Goal: Task Accomplishment & Management: Manage account settings

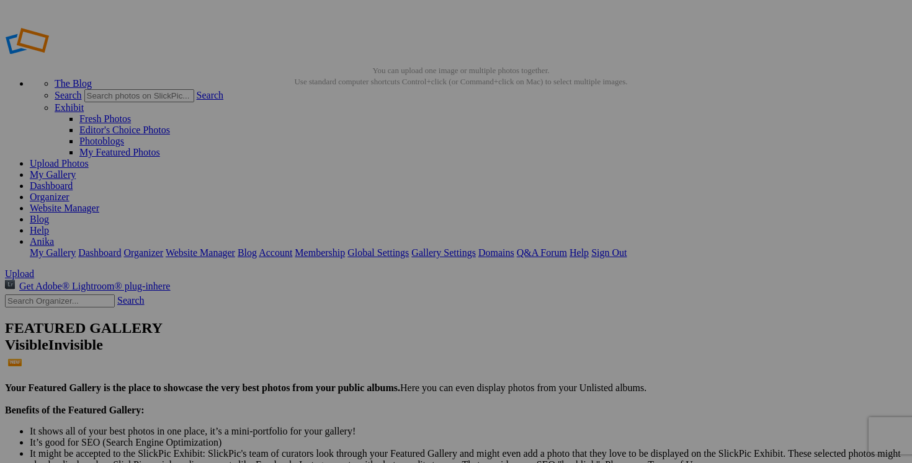
scroll to position [2544, 0]
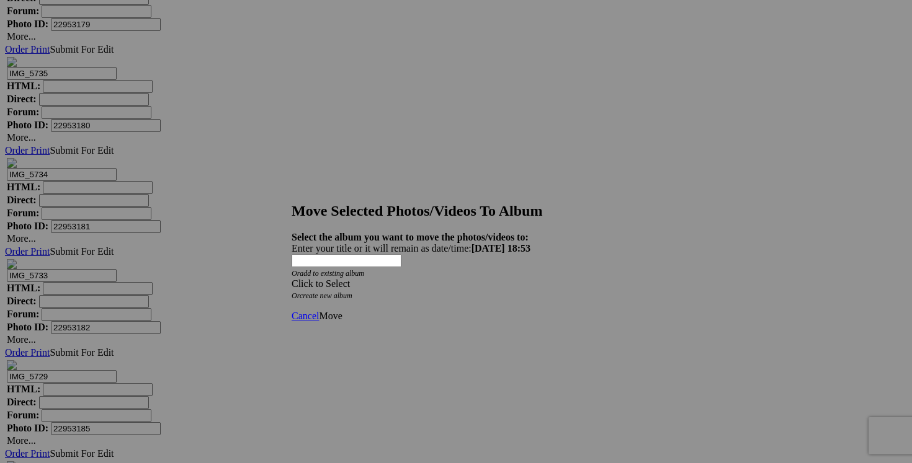
click at [530, 279] on div "Click to Select" at bounding box center [456, 284] width 329 height 11
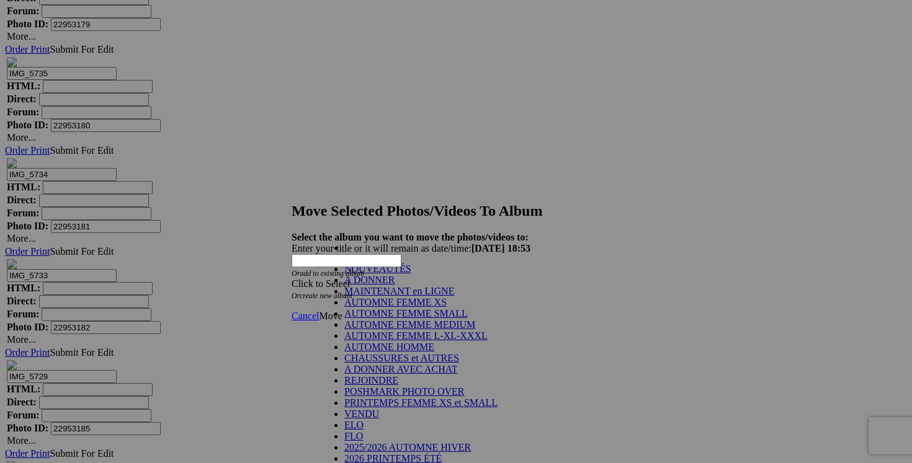
click at [411, 274] on link "NOUVEAUTÉS" at bounding box center [377, 269] width 67 height 11
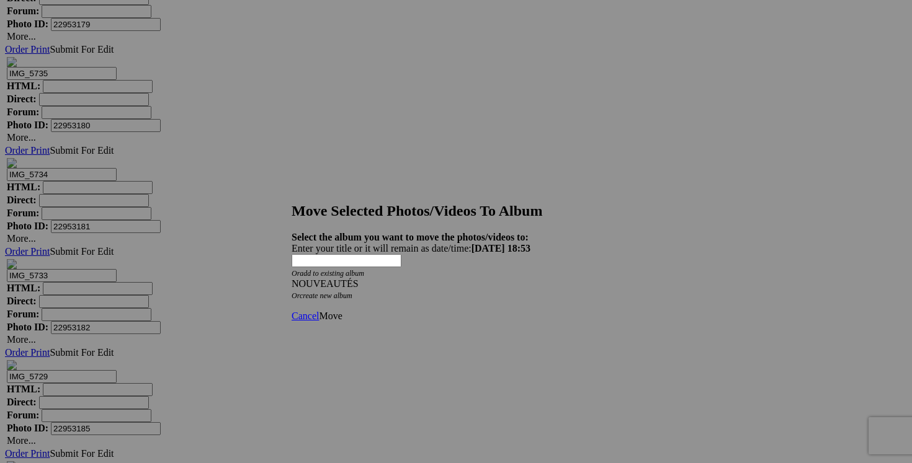
click at [342, 311] on link "Move" at bounding box center [330, 316] width 23 height 11
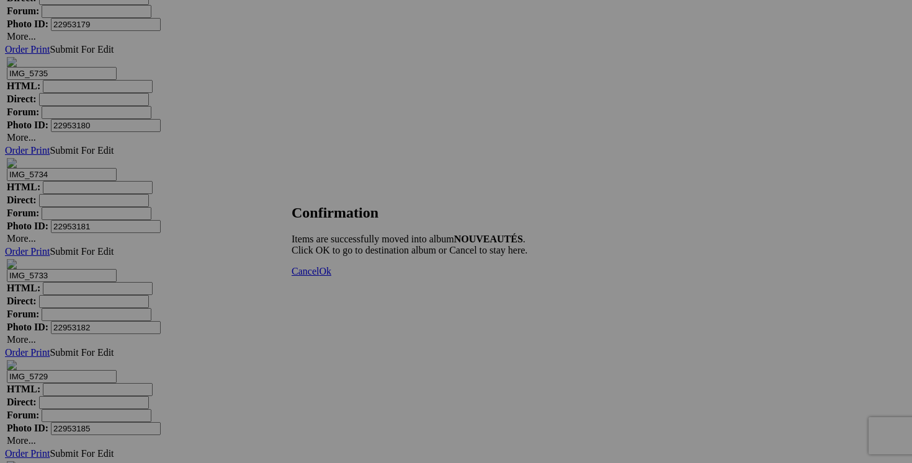
click at [319, 277] on link "Cancel" at bounding box center [305, 271] width 27 height 11
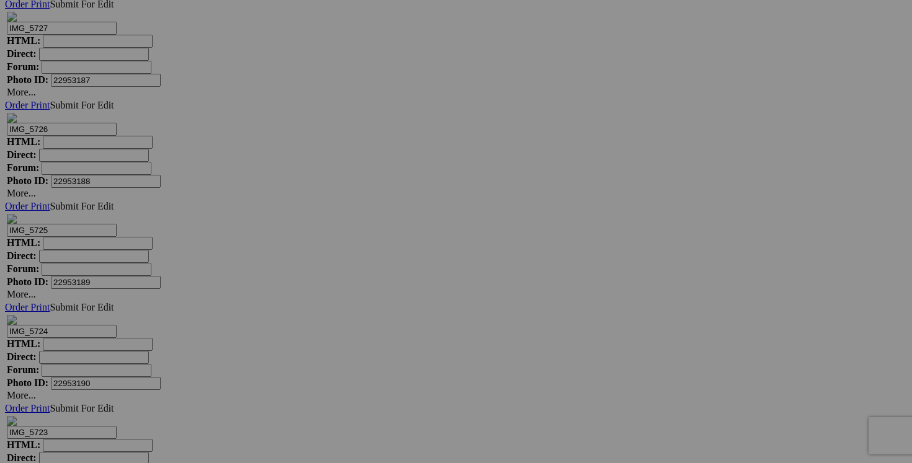
scroll to position [6292, 0]
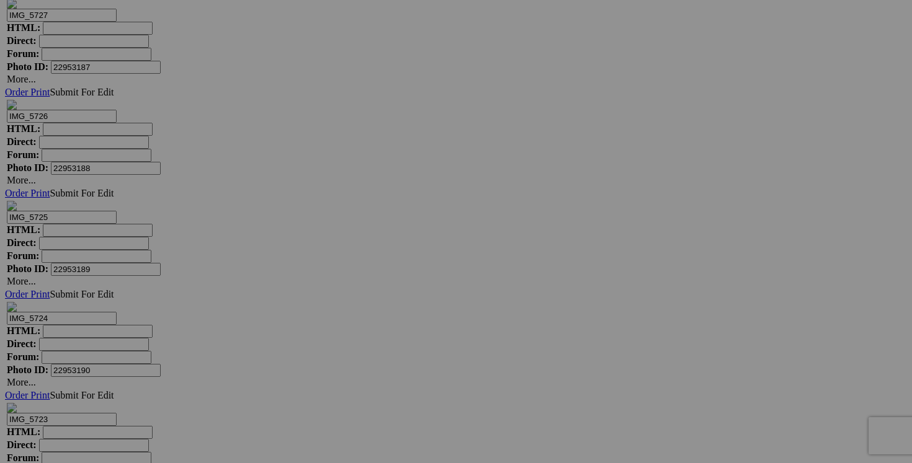
drag, startPoint x: 810, startPoint y: 272, endPoint x: 761, endPoint y: 272, distance: 49.0
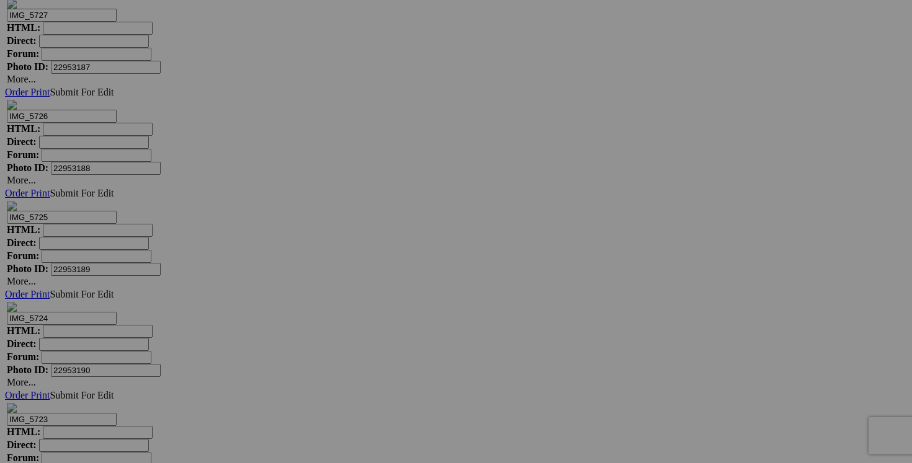
drag, startPoint x: 771, startPoint y: 272, endPoint x: 671, endPoint y: 281, distance: 100.3
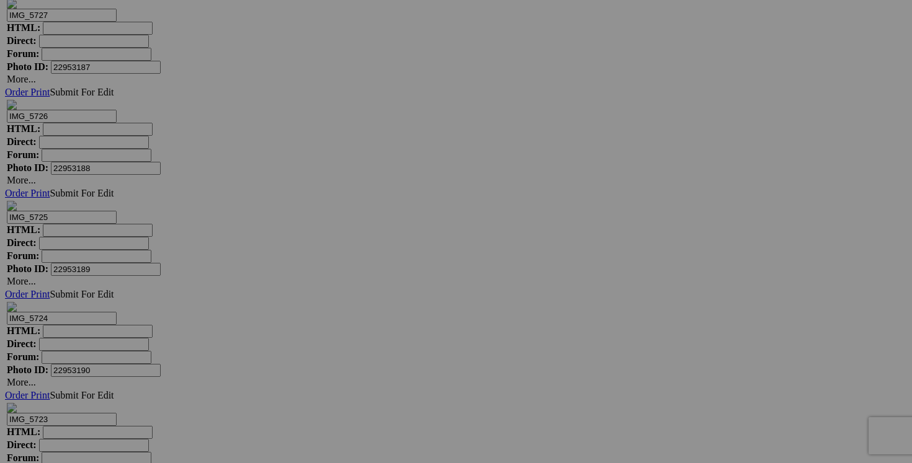
drag, startPoint x: 790, startPoint y: 272, endPoint x: 713, endPoint y: 274, distance: 77.0
type input "blouse FREE PEOPLE fait small 40$$(comme neuf, étiquette xs mais fait grande)"
drag, startPoint x: 708, startPoint y: 275, endPoint x: 618, endPoint y: 275, distance: 90.0
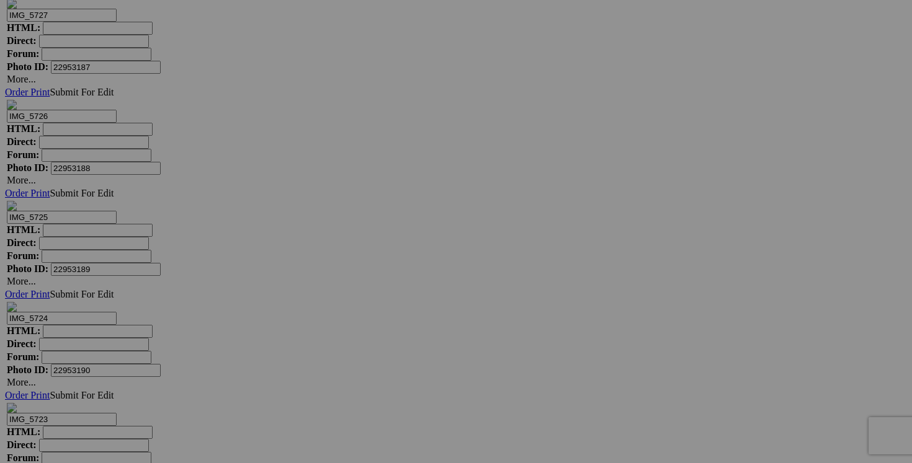
drag, startPoint x: 708, startPoint y: 275, endPoint x: 623, endPoint y: 271, distance: 85.1
paste input "blouse FREE PEOPLE fait small"
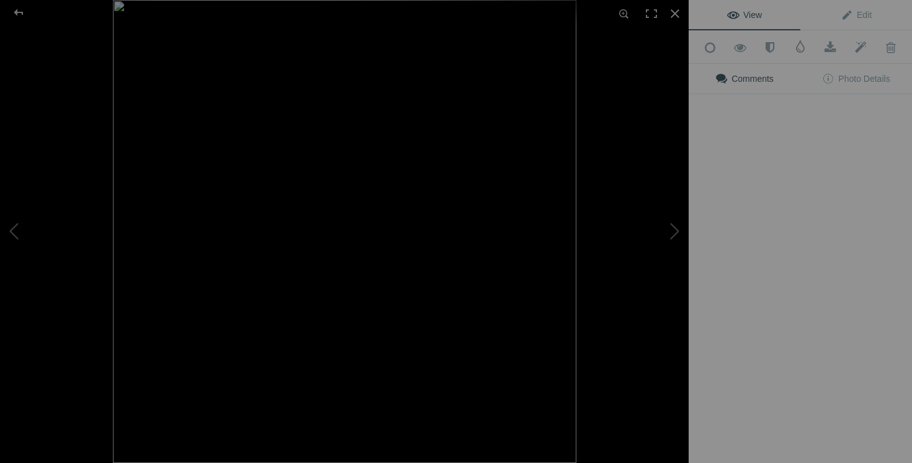
type input "blouse FREE PEOPLE fait small"
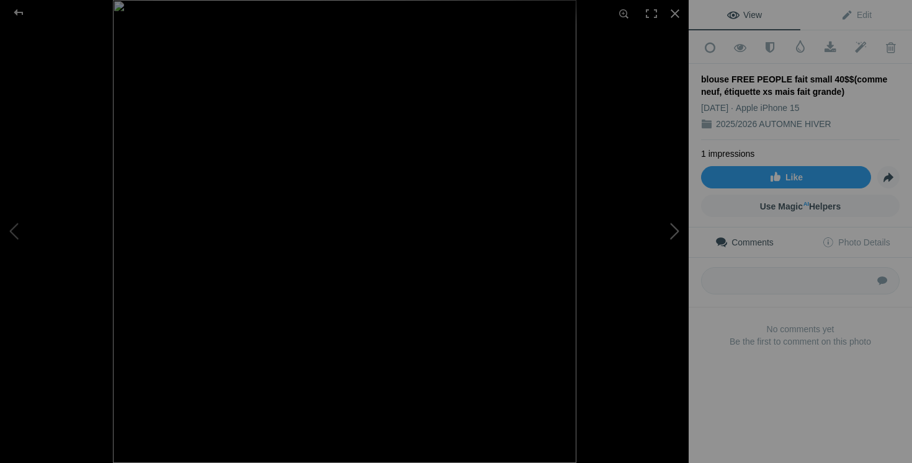
click at [667, 234] on button at bounding box center [642, 231] width 93 height 167
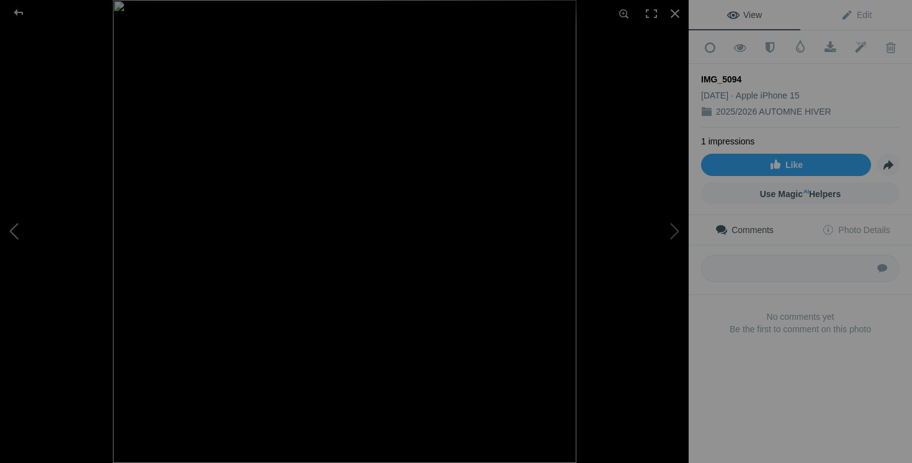
click at [23, 241] on button at bounding box center [46, 231] width 93 height 167
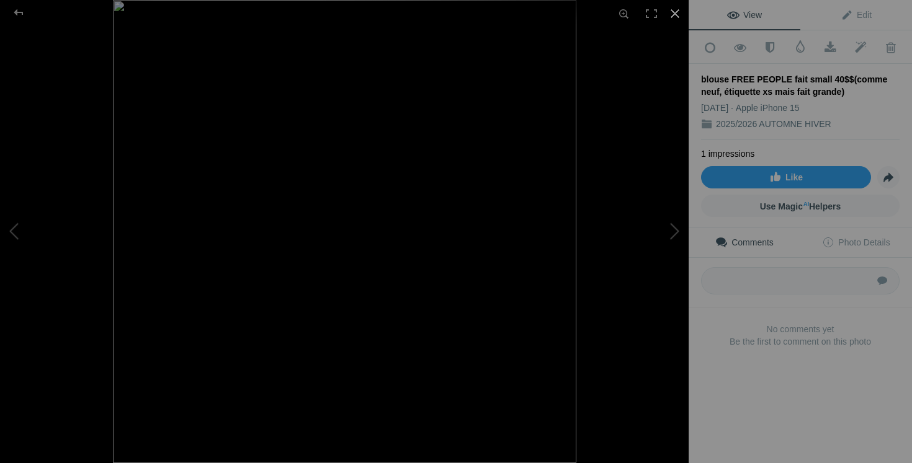
click at [673, 17] on div at bounding box center [674, 13] width 27 height 27
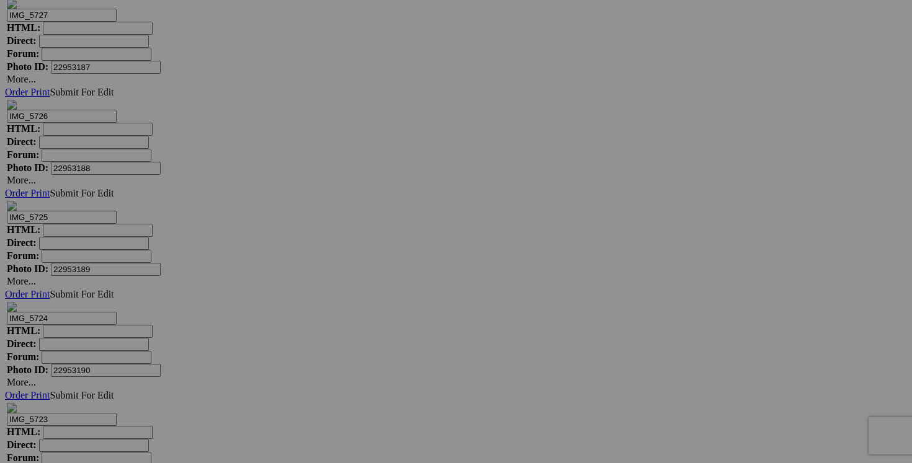
click at [374, 313] on span "Yes" at bounding box center [366, 313] width 14 height 11
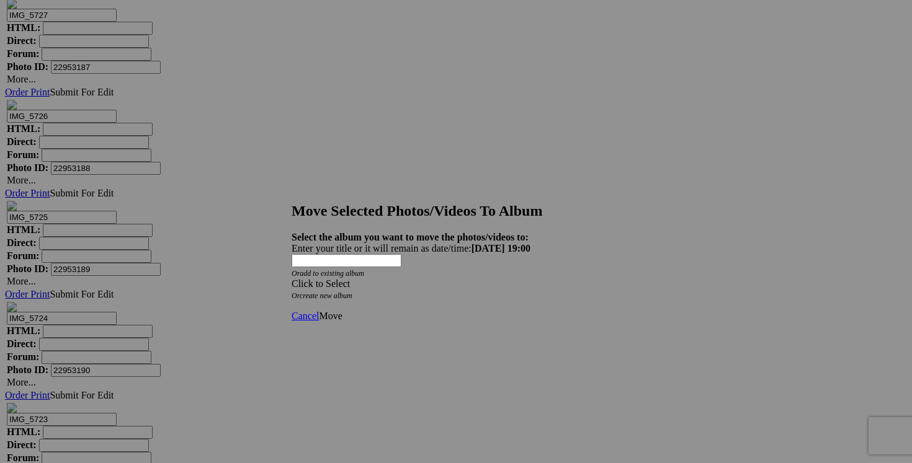
click at [292, 279] on span at bounding box center [292, 284] width 0 height 11
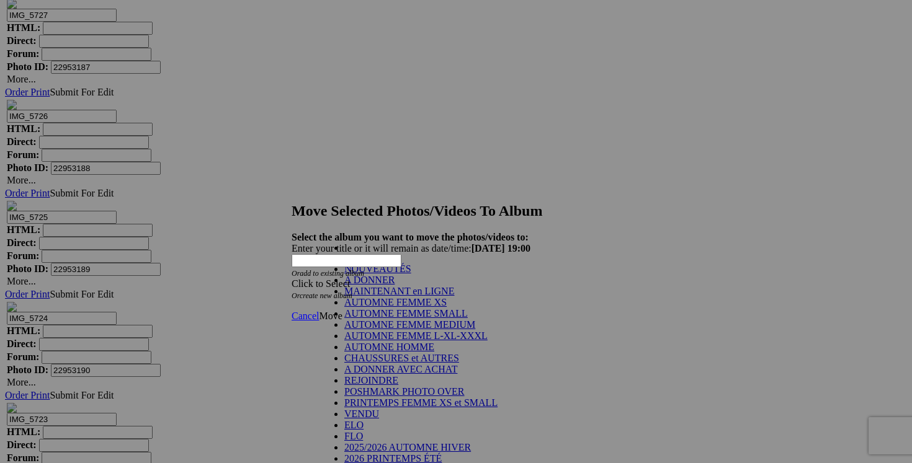
click at [411, 274] on link "NOUVEAUTÉS" at bounding box center [377, 269] width 67 height 11
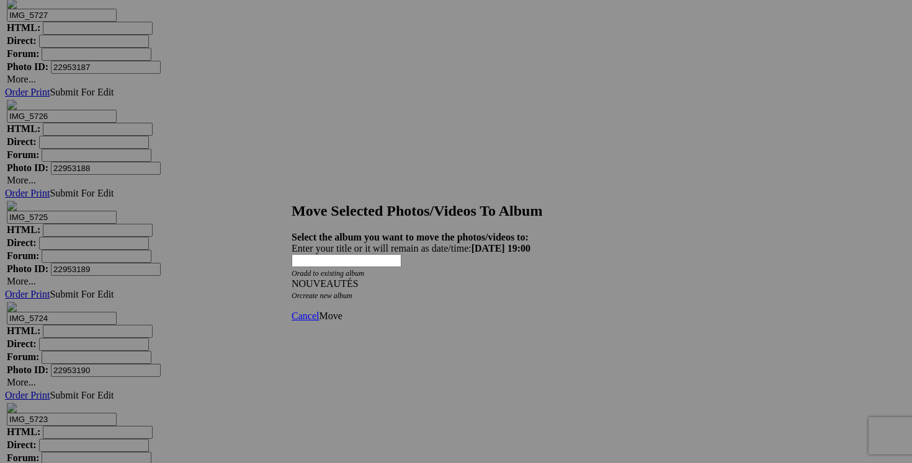
click at [342, 311] on span "Move" at bounding box center [330, 316] width 23 height 11
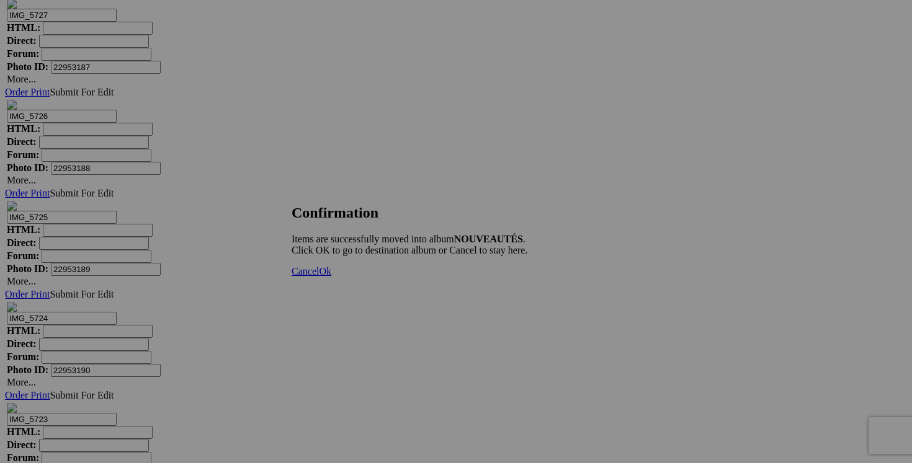
click at [319, 277] on link "Cancel" at bounding box center [305, 271] width 27 height 11
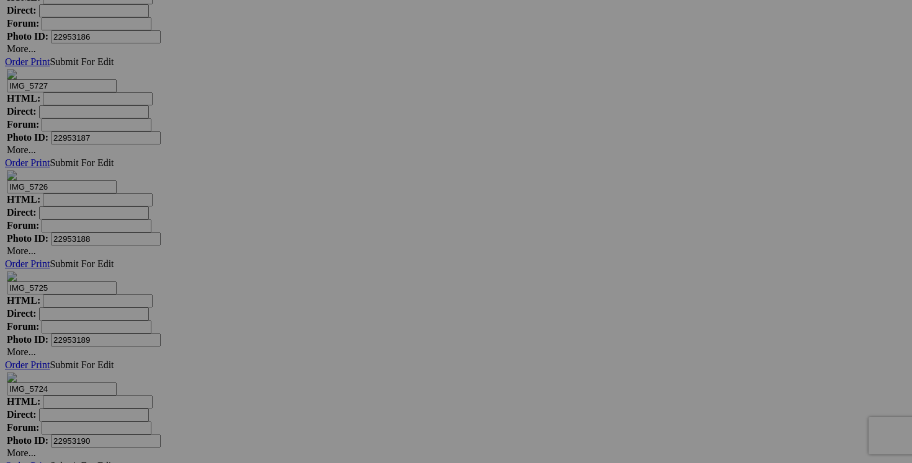
scroll to position [6205, 0]
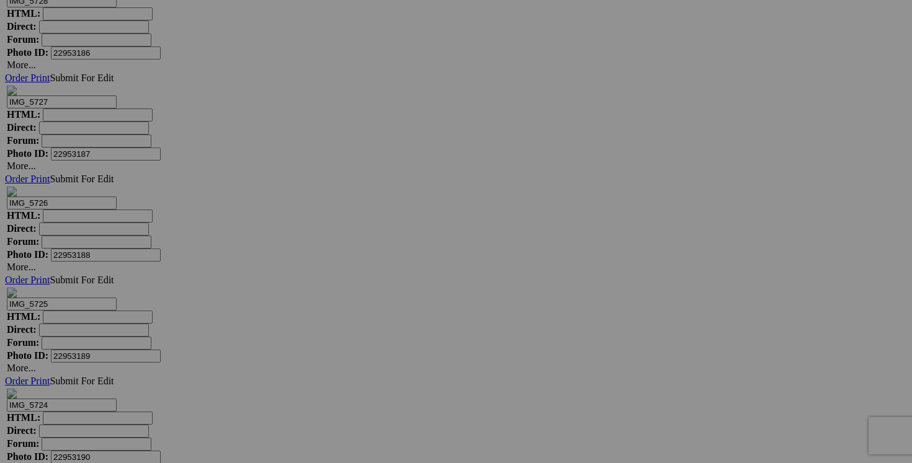
drag, startPoint x: 813, startPoint y: 200, endPoint x: 733, endPoint y: 180, distance: 82.6
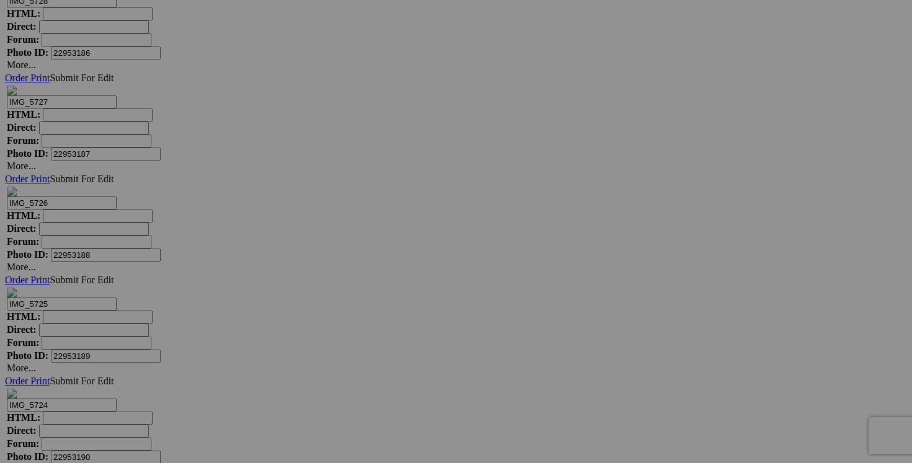
drag, startPoint x: 777, startPoint y: 203, endPoint x: 726, endPoint y: 198, distance: 51.1
type input "chandail TOAD&CO large 20$(comme neuf)"
drag, startPoint x: 700, startPoint y: 201, endPoint x: 611, endPoint y: 200, distance: 89.4
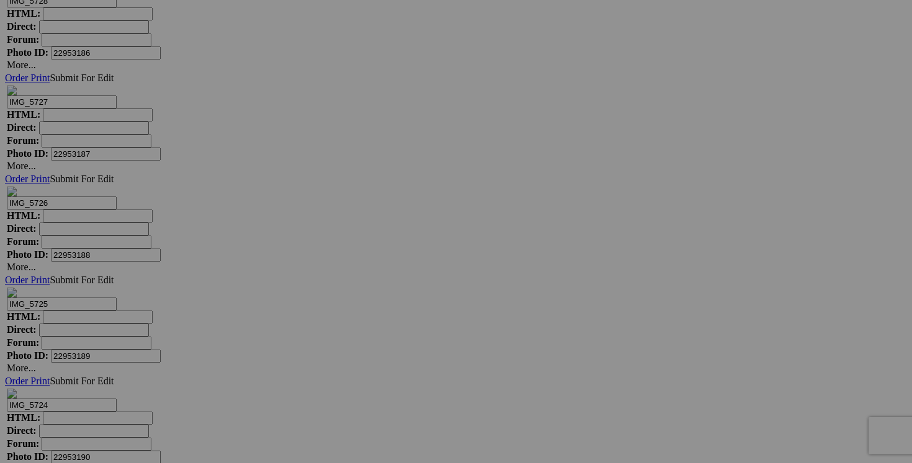
paste input "chandail TOAD&CO large"
type input "chandail TOAD&CO large"
drag, startPoint x: 371, startPoint y: 360, endPoint x: 260, endPoint y: 357, distance: 111.1
drag, startPoint x: 302, startPoint y: 355, endPoint x: 280, endPoint y: 351, distance: 22.1
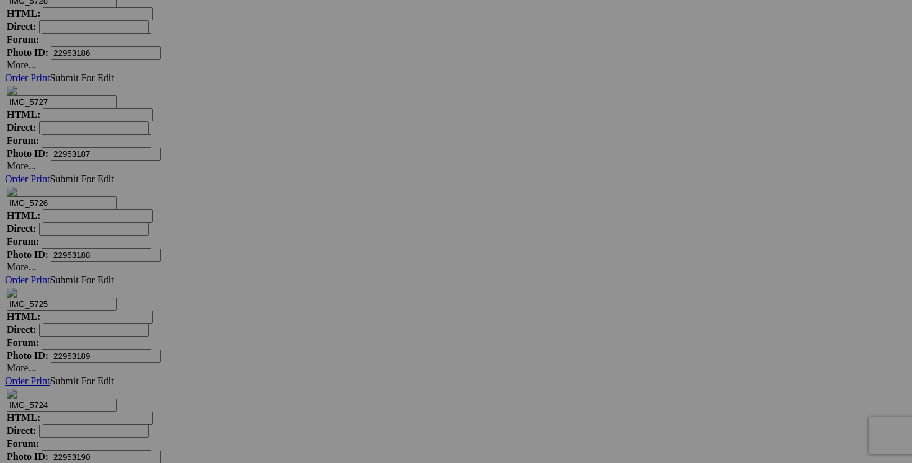
type input "chandail RBX medium 25$(comme neuf, tres doux)"
drag, startPoint x: 267, startPoint y: 360, endPoint x: 181, endPoint y: 357, distance: 86.9
paste input "chandail RBX medium"
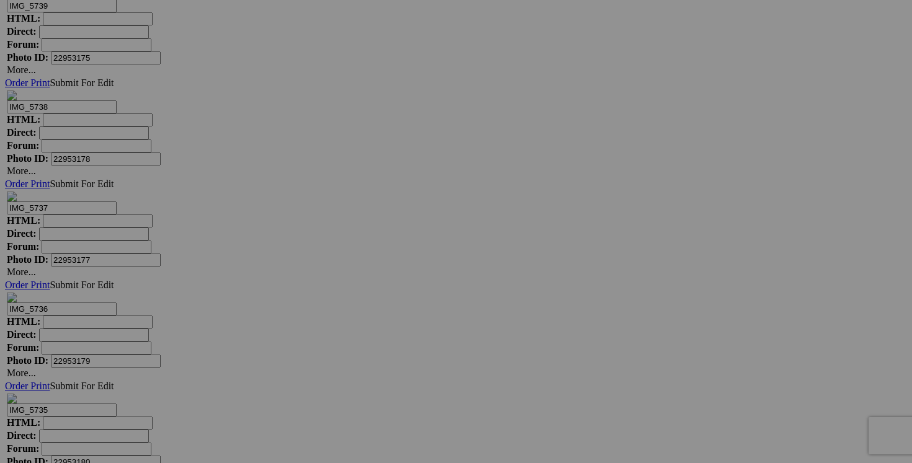
scroll to position [5387, 0]
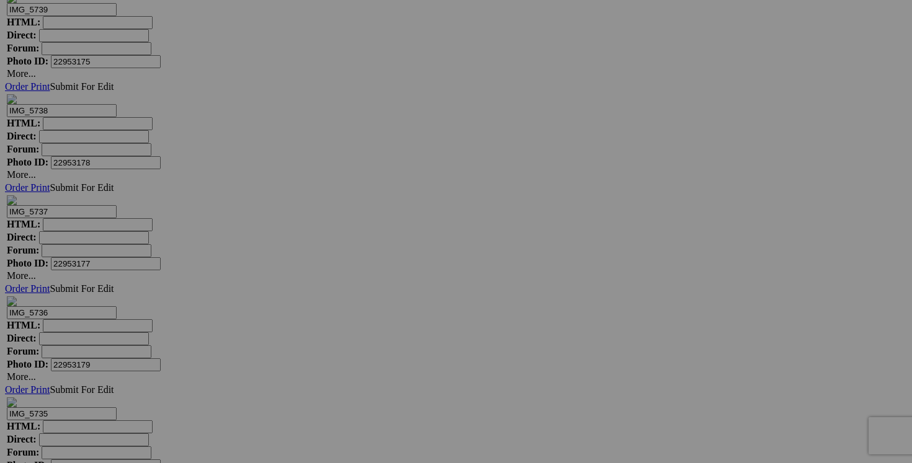
type input "chandail RBX medium"
drag, startPoint x: 717, startPoint y: 389, endPoint x: 584, endPoint y: 388, distance: 132.8
drag, startPoint x: 666, startPoint y: 387, endPoint x: 573, endPoint y: 384, distance: 93.1
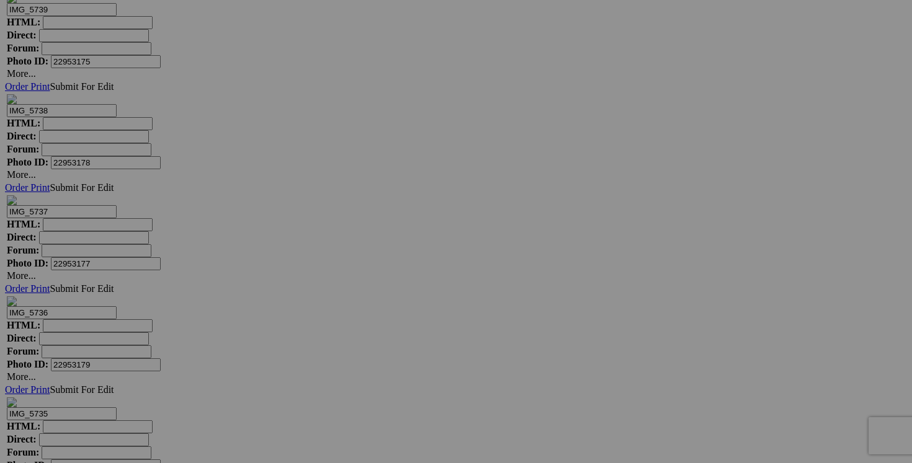
type input "cardigan DYNAMITE XS 20$(comme neuf)"
drag, startPoint x: 597, startPoint y: 387, endPoint x: 517, endPoint y: 387, distance: 80.0
paste input "cardigan DYNAMITE XS"
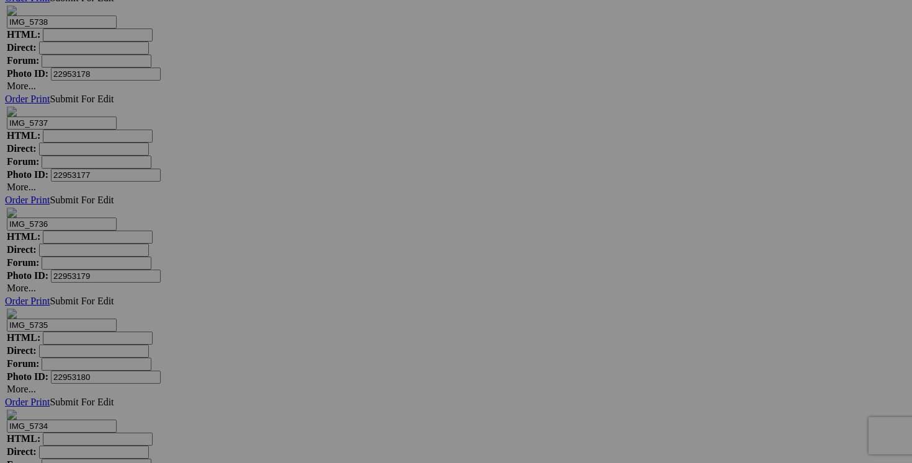
scroll to position [5510, 0]
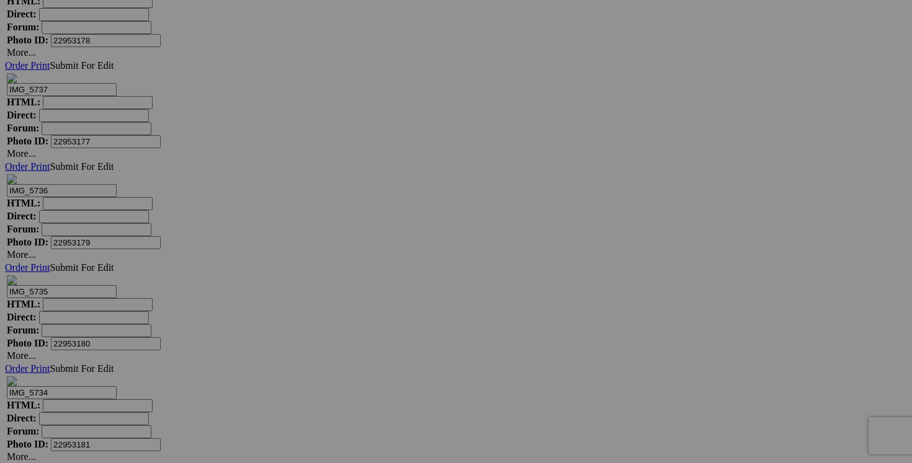
type input "cardigan DYNAMITE XS"
drag, startPoint x: 260, startPoint y: 424, endPoint x: 179, endPoint y: 423, distance: 81.3
drag, startPoint x: 224, startPoint y: 424, endPoint x: 163, endPoint y: 424, distance: 61.4
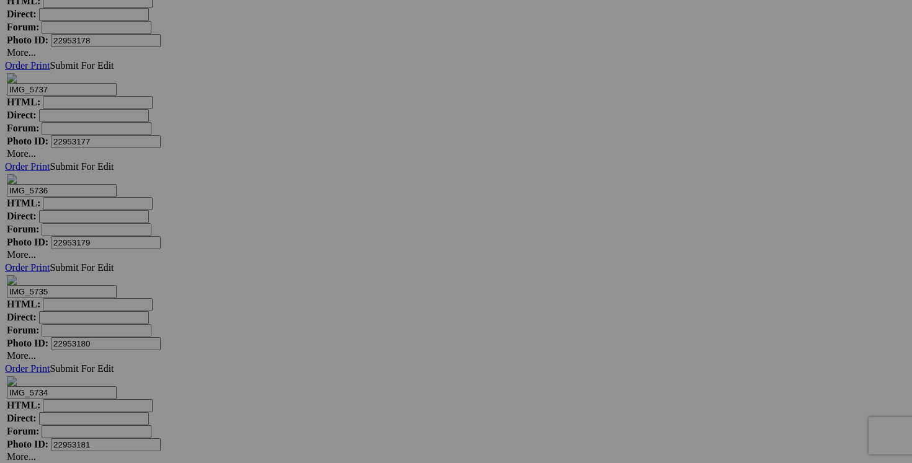
type input "chandail CHARLIE B XS 20$(comme neuf)"
drag, startPoint x: 821, startPoint y: 264, endPoint x: 759, endPoint y: 258, distance: 61.7
paste input "chandail CHARLIE B XS"
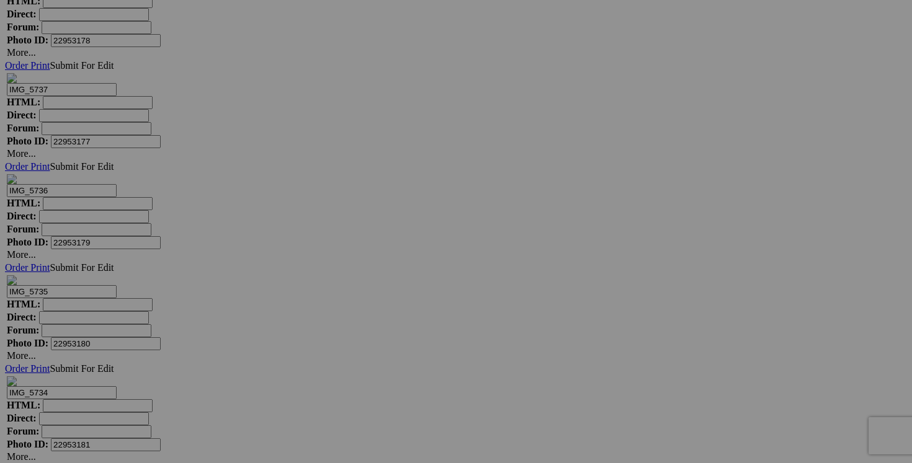
type input "chandail CHARLIE B XS"
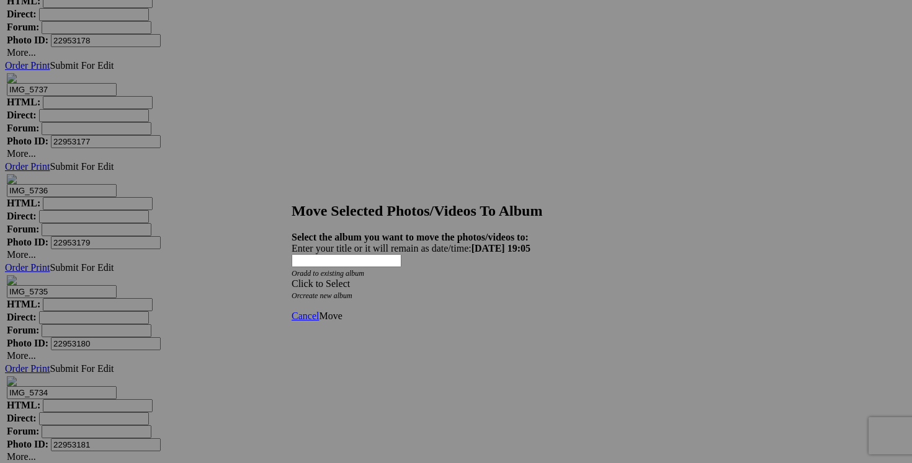
click at [292, 279] on span at bounding box center [292, 284] width 0 height 11
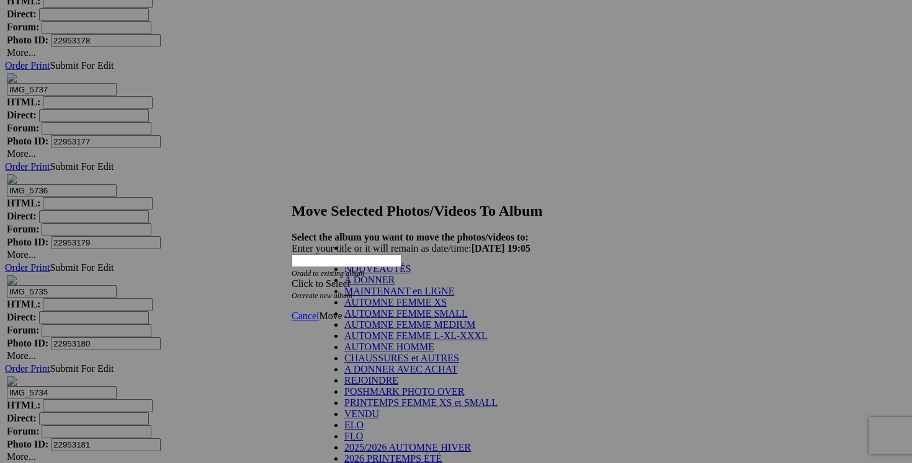
click at [401, 274] on link "NOUVEAUTÉS" at bounding box center [377, 269] width 67 height 11
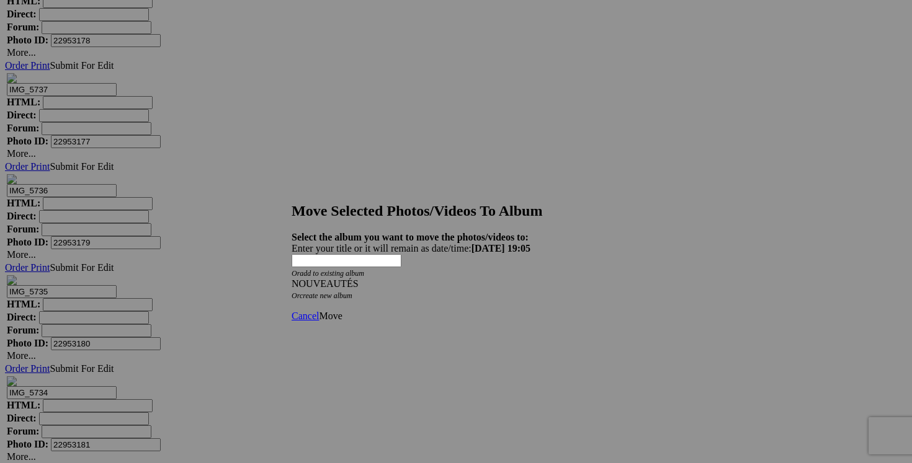
click at [342, 311] on span "Move" at bounding box center [330, 316] width 23 height 11
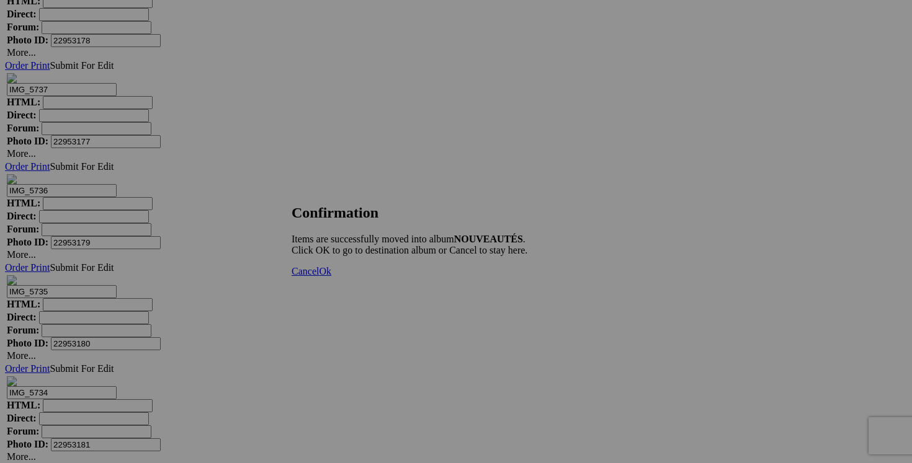
click at [319, 277] on span "Cancel" at bounding box center [305, 271] width 27 height 11
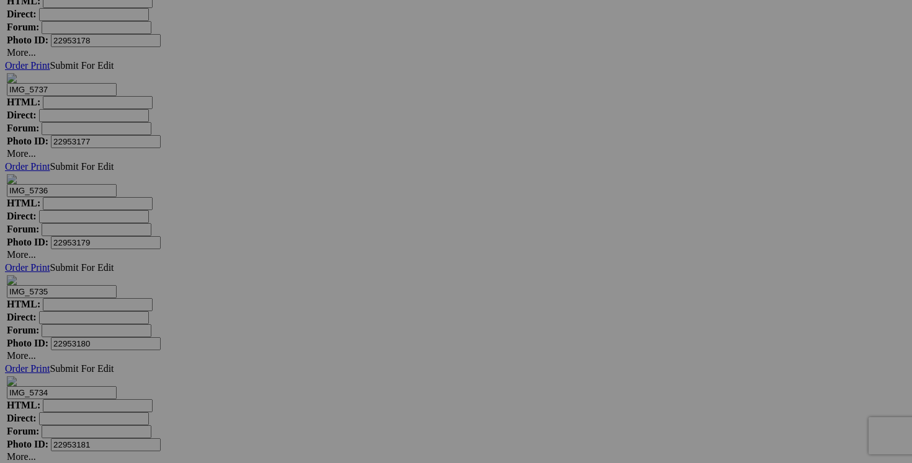
drag, startPoint x: 705, startPoint y: 267, endPoint x: 618, endPoint y: 255, distance: 87.7
drag, startPoint x: 704, startPoint y: 264, endPoint x: 744, endPoint y: 264, distance: 40.3
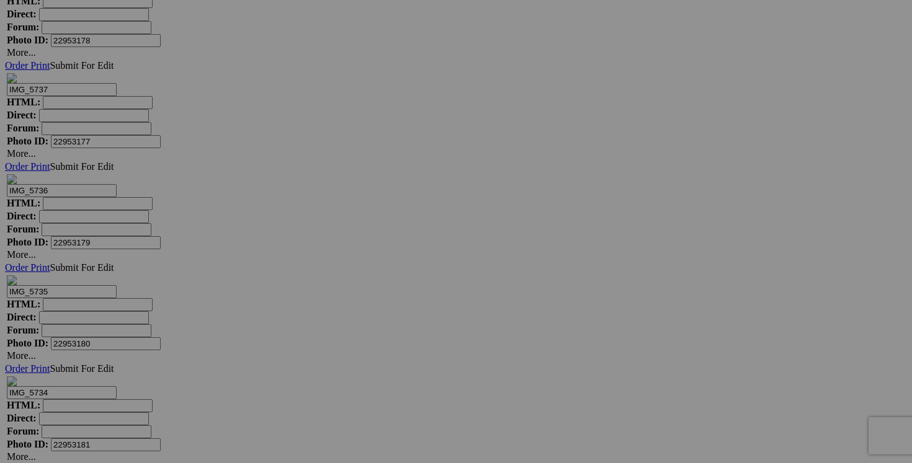
drag, startPoint x: 712, startPoint y: 269, endPoint x: 751, endPoint y: 271, distance: 39.1
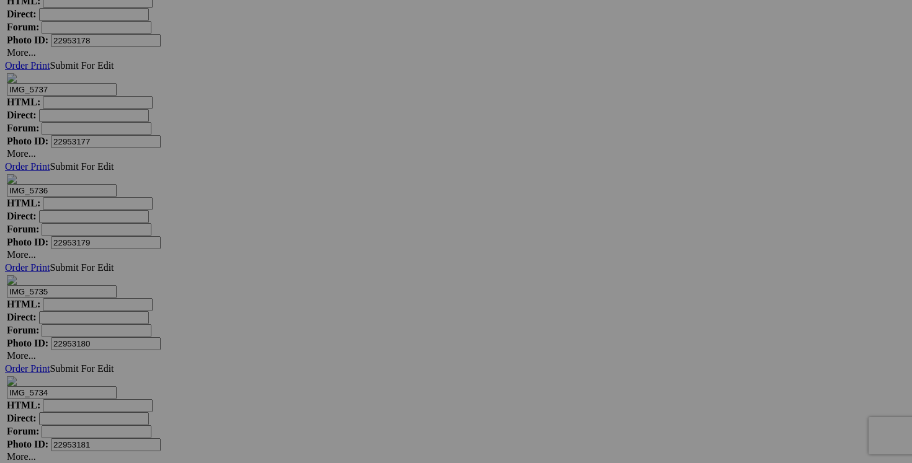
drag, startPoint x: 668, startPoint y: 268, endPoint x: 596, endPoint y: 266, distance: 72.0
drag, startPoint x: 704, startPoint y: 267, endPoint x: 624, endPoint y: 265, distance: 80.1
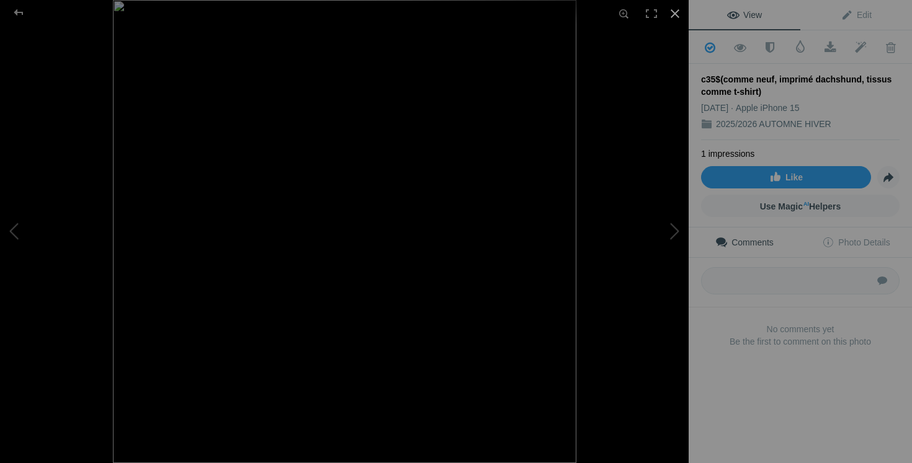
click at [678, 13] on div at bounding box center [674, 13] width 27 height 27
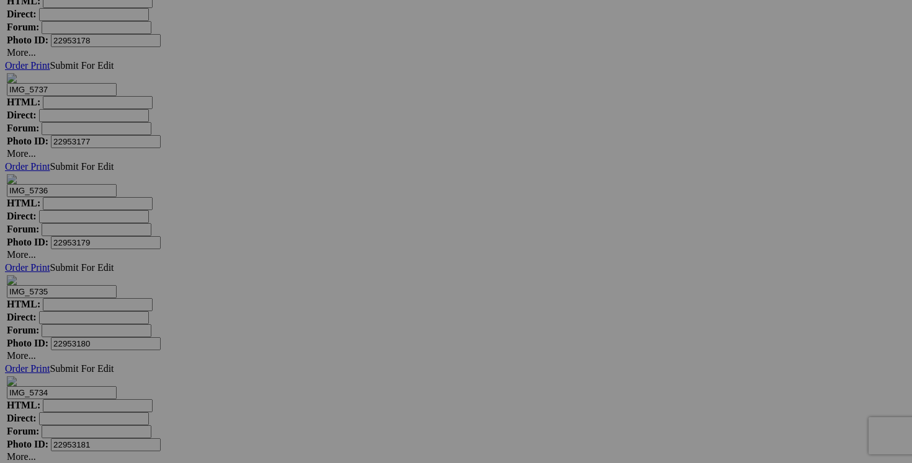
drag, startPoint x: 704, startPoint y: 266, endPoint x: 625, endPoint y: 259, distance: 79.0
type input "chandail BODEN taille 6 35$(comme neuf, imprimé dachshund, tissus comme t-shirt)"
drag, startPoint x: 596, startPoint y: 265, endPoint x: 519, endPoint y: 264, distance: 76.9
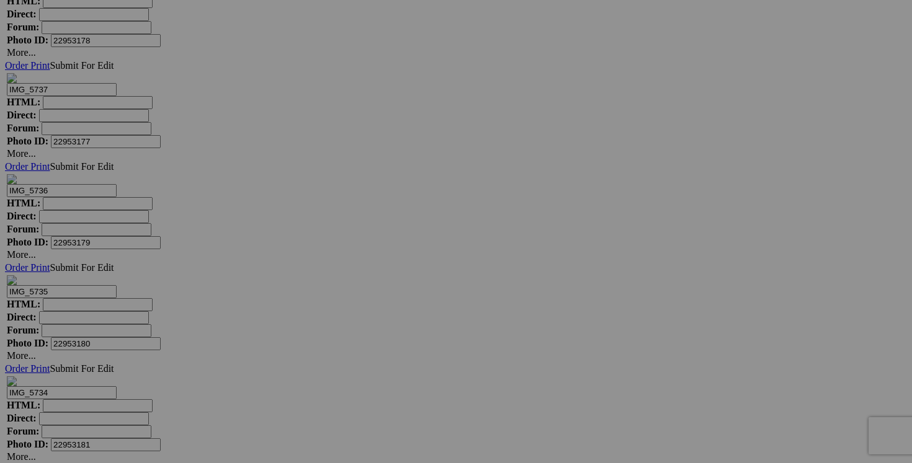
paste input "chandail BODEN taille"
type input "chandail BODEN taille 6"
drag, startPoint x: 486, startPoint y: 264, endPoint x: 400, endPoint y: 263, distance: 86.2
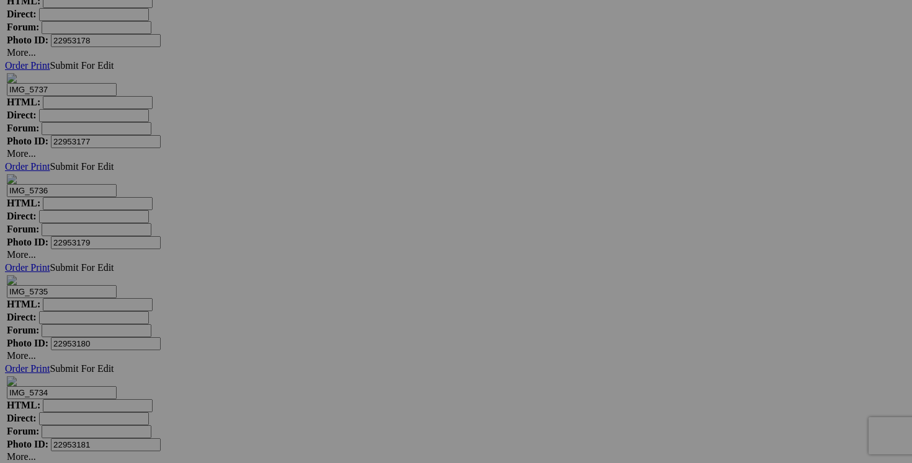
paste input "chandail BODEN taille 6"
type input "chandail BODEN taille 6"
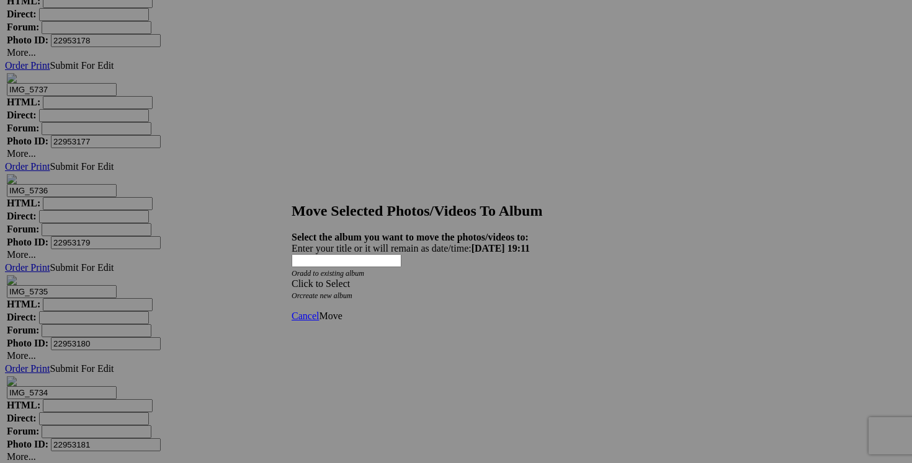
click at [292, 279] on span at bounding box center [292, 284] width 0 height 11
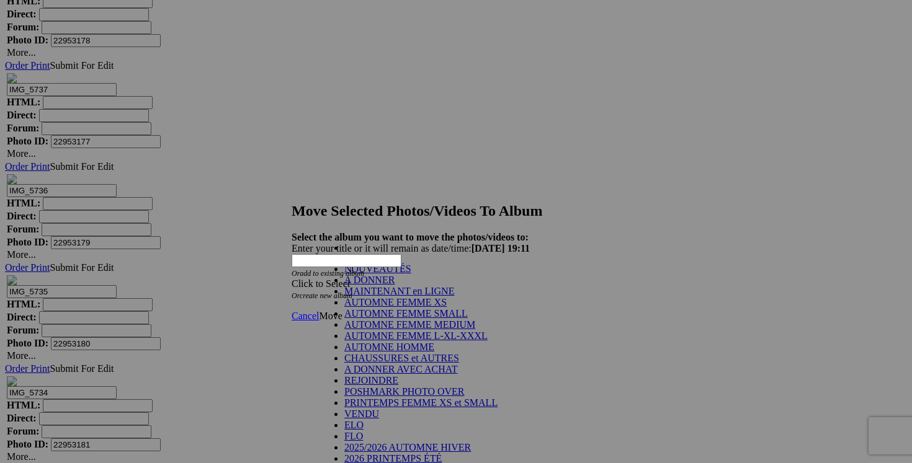
click at [376, 274] on link "NOUVEAUTÉS" at bounding box center [377, 269] width 67 height 11
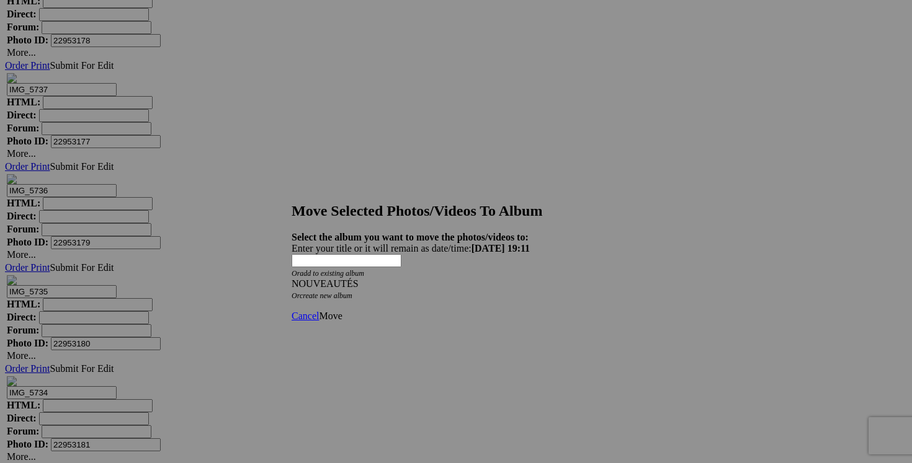
click at [342, 311] on span "Move" at bounding box center [330, 316] width 23 height 11
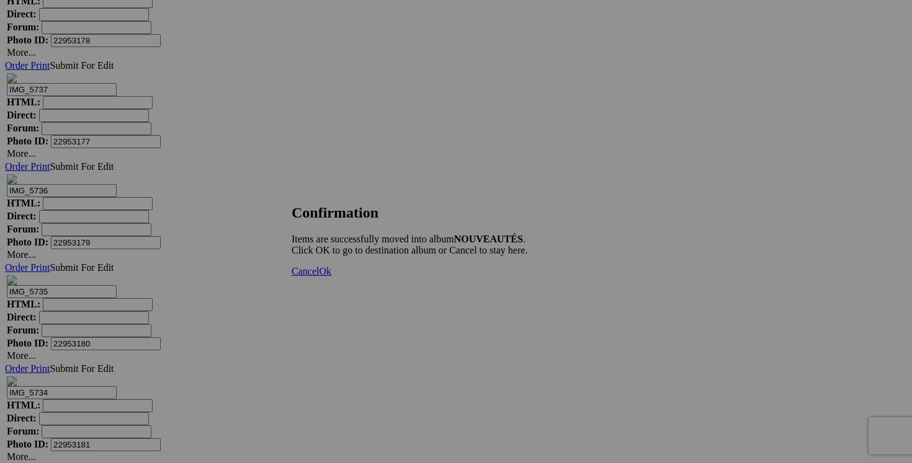
click at [319, 277] on span "Cancel" at bounding box center [305, 271] width 27 height 11
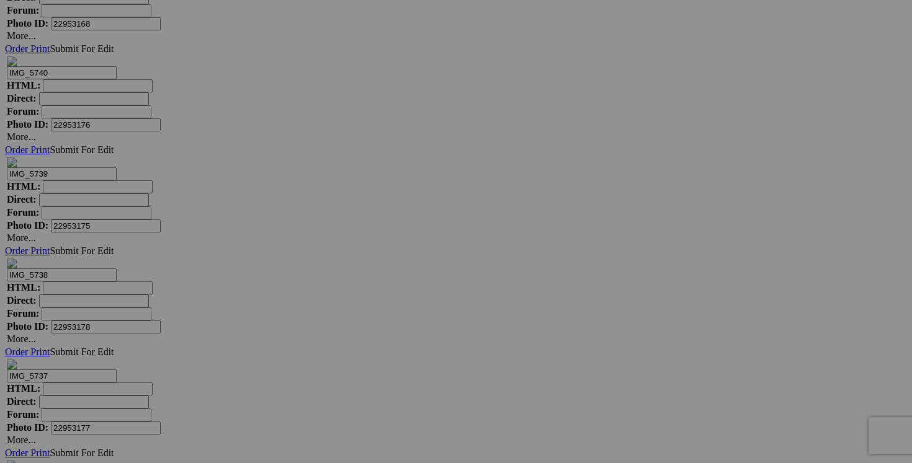
scroll to position [5220, 0]
drag, startPoint x: 811, startPoint y: 241, endPoint x: 730, endPoint y: 240, distance: 80.7
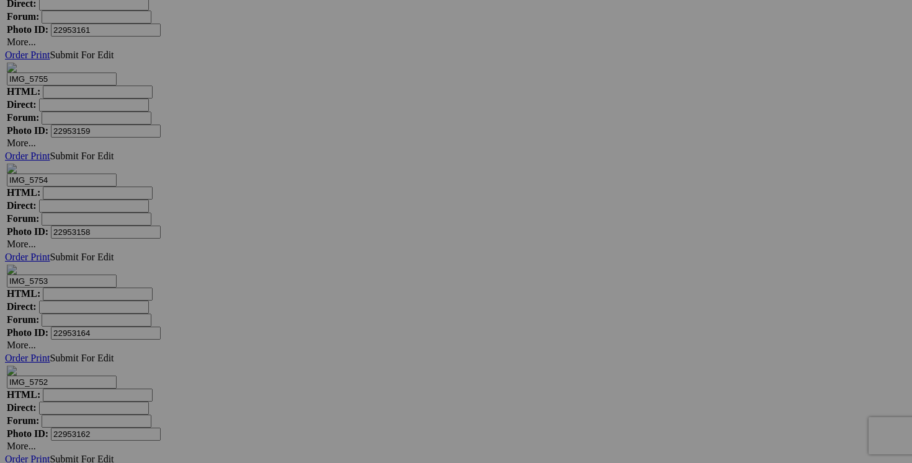
scroll to position [4627, 0]
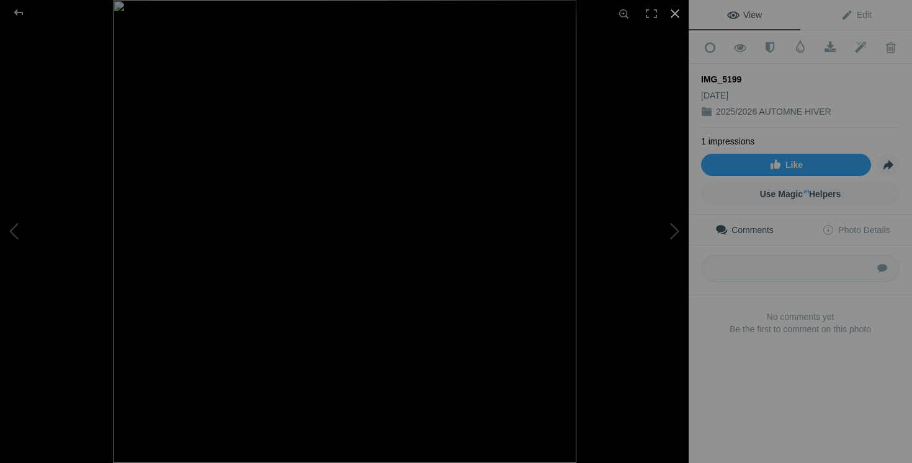
click at [677, 14] on div at bounding box center [674, 13] width 27 height 27
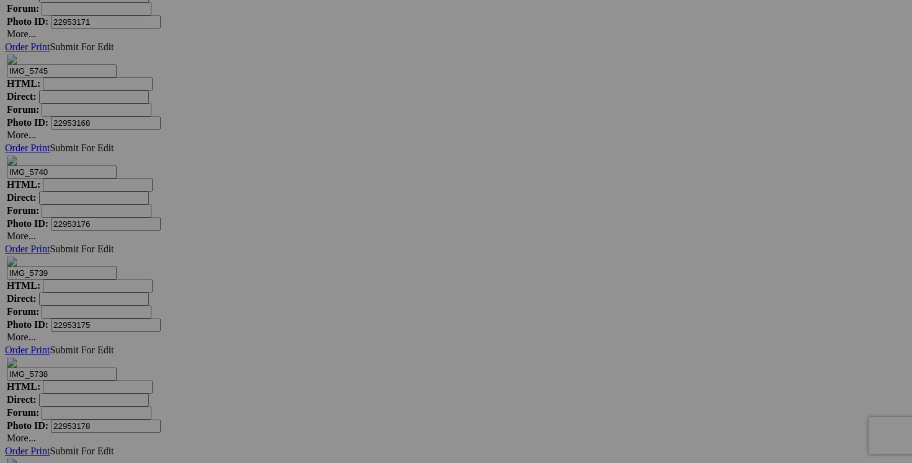
scroll to position [5127, 0]
drag, startPoint x: 824, startPoint y: 335, endPoint x: 846, endPoint y: 334, distance: 22.3
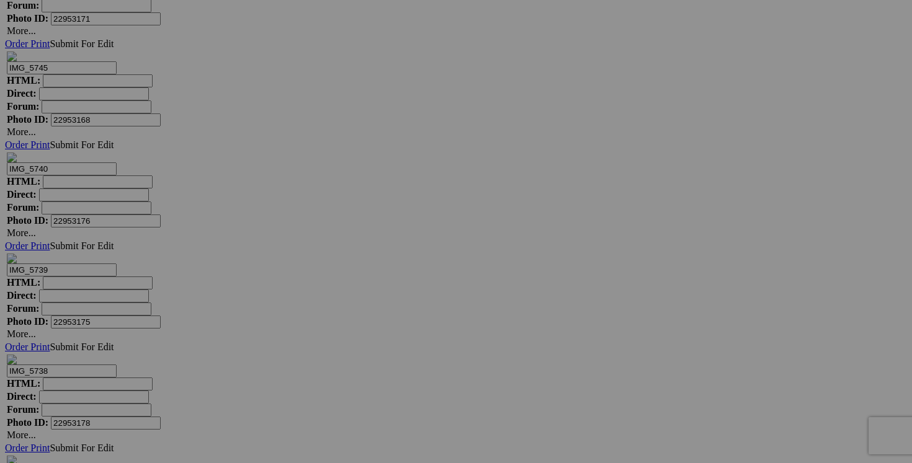
drag, startPoint x: 787, startPoint y: 333, endPoint x: 732, endPoint y: 332, distance: 55.2
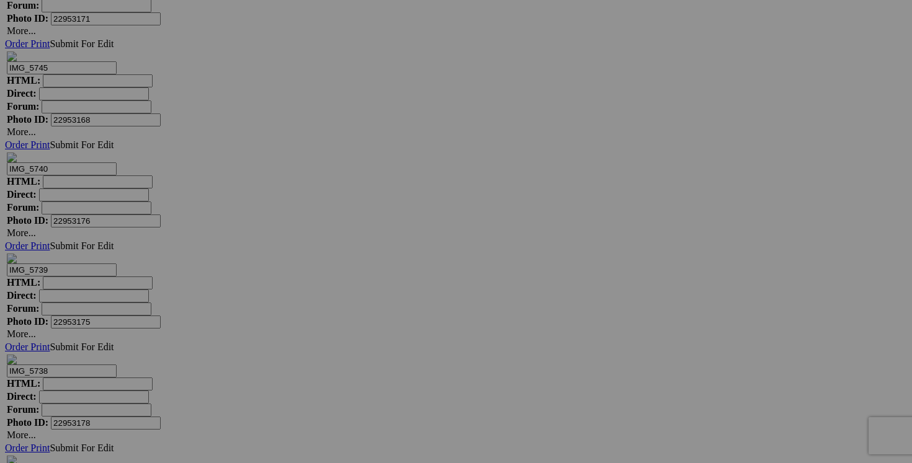
type input "blouse MOS MOSH XS 50$(comme neuf, payé 300$)"
drag, startPoint x: 714, startPoint y: 333, endPoint x: 641, endPoint y: 326, distance: 72.9
paste input "blouse MOS MOSH XS"
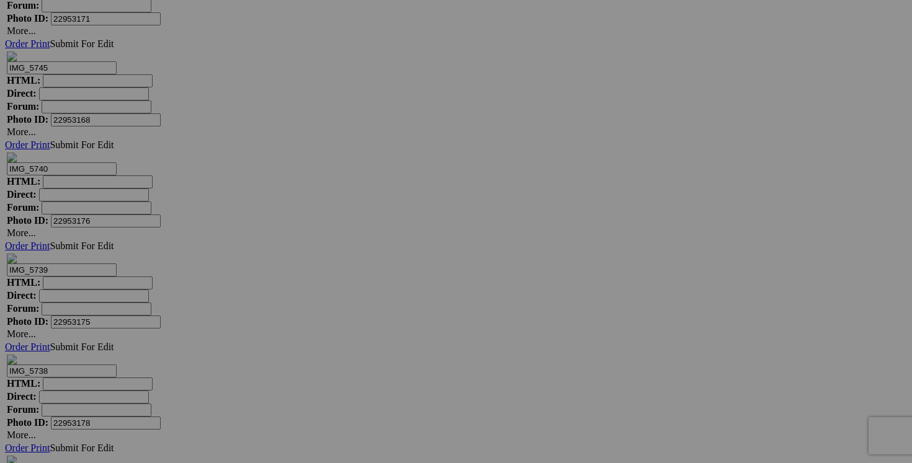
type input "blouse MOS MOSH XS"
drag, startPoint x: 609, startPoint y: 333, endPoint x: 524, endPoint y: 333, distance: 85.0
paste input "blouse MOS MOSH XS"
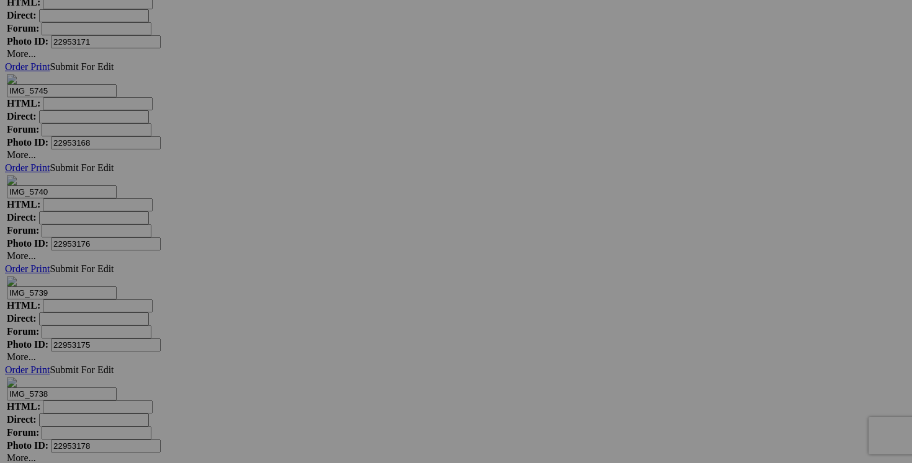
scroll to position [5098, 0]
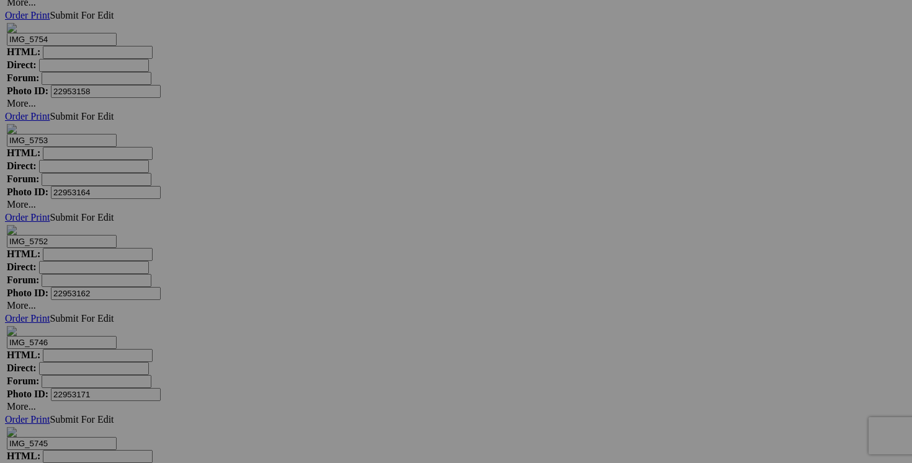
scroll to position [4742, 0]
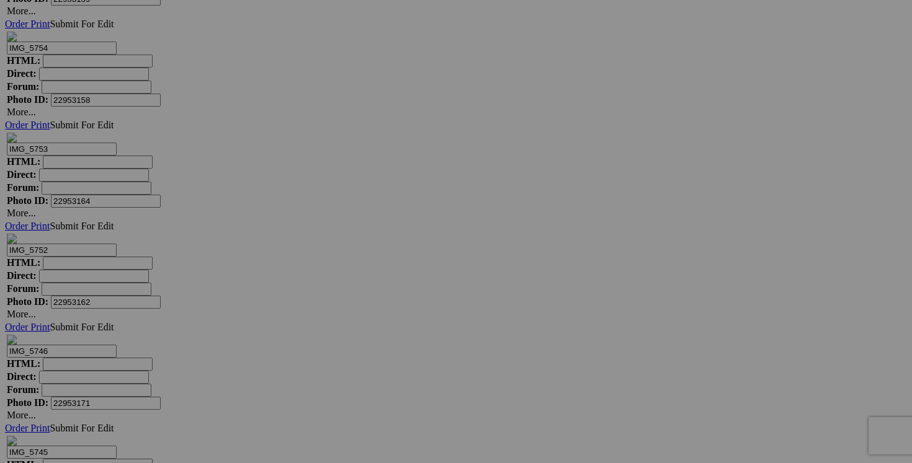
type input "blouse MOS MOSH XS"
drag, startPoint x: 823, startPoint y: 246, endPoint x: 735, endPoint y: 243, distance: 88.8
paste input "blouse MOS MOSH XS"
drag, startPoint x: 710, startPoint y: 253, endPoint x: 625, endPoint y: 252, distance: 84.4
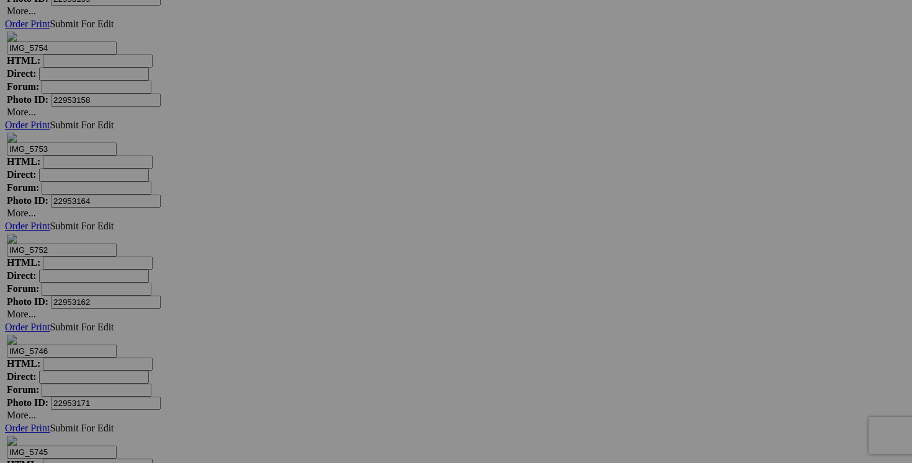
type input "blouse MOS MOSH XS"
drag, startPoint x: 702, startPoint y: 245, endPoint x: 624, endPoint y: 243, distance: 77.6
paste input "blouse MOS MOSH XS"
type input "blouse MOS MOSH XS"
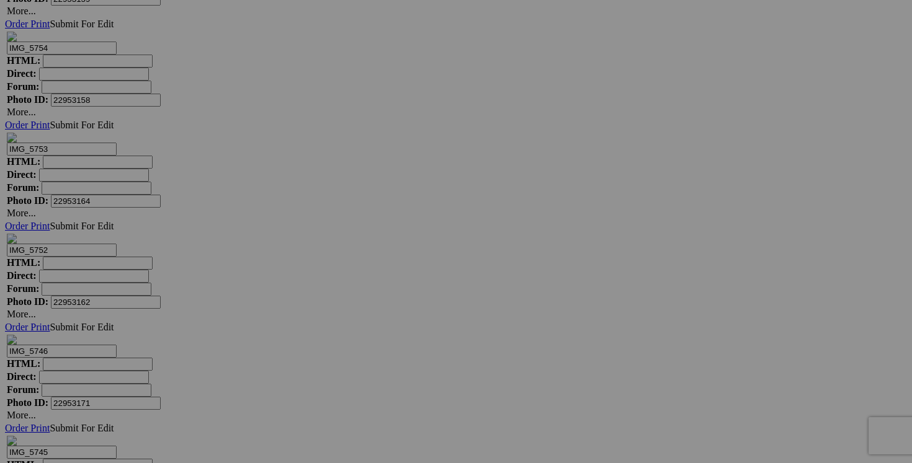
drag, startPoint x: 594, startPoint y: 244, endPoint x: 526, endPoint y: 243, distance: 67.6
paste input "blouse MOS MOSH XS"
type input "blouse MOS MOSH XS"
drag, startPoint x: 484, startPoint y: 244, endPoint x: 418, endPoint y: 242, distance: 66.4
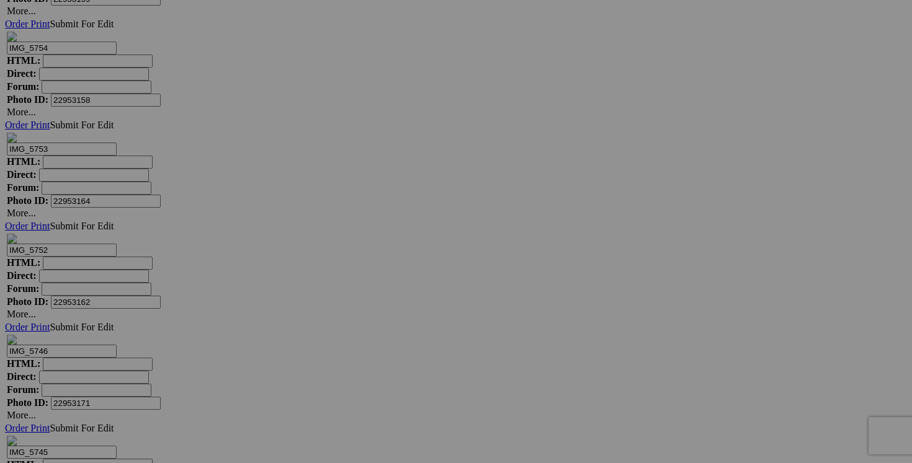
paste input "blouse MOS MOSH XS"
type input "blouse MOS MOSH XS"
drag, startPoint x: 370, startPoint y: 247, endPoint x: 311, endPoint y: 244, distance: 59.6
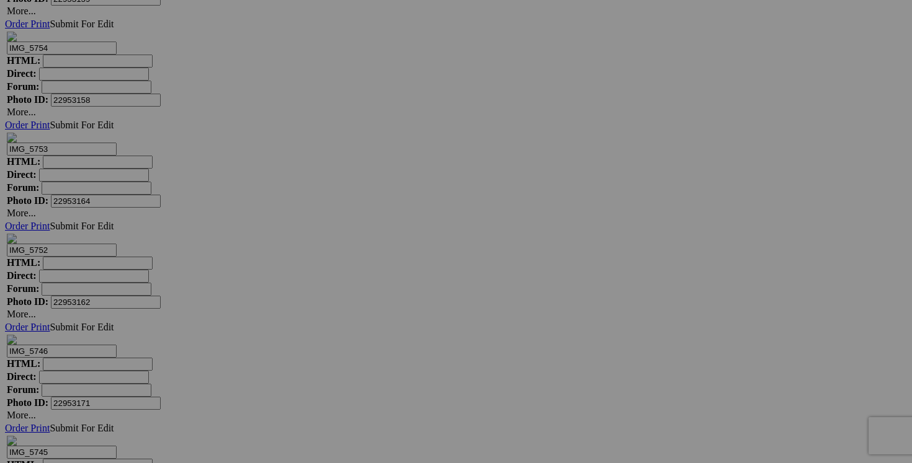
paste input "blouse MOS MOSH XS"
type input "blouse MOS MOSH XS"
drag, startPoint x: 274, startPoint y: 248, endPoint x: 212, endPoint y: 248, distance: 62.0
paste input "blouse MOS MOSH XS"
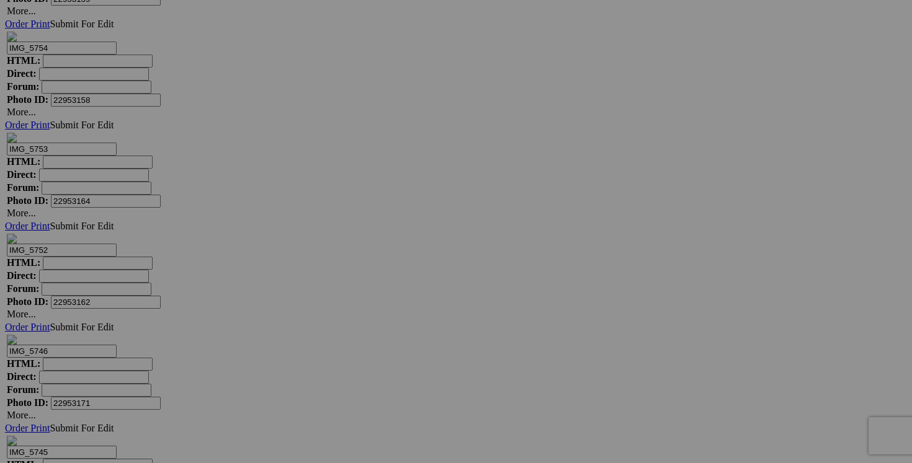
type input "blouse MOS MOSH XS"
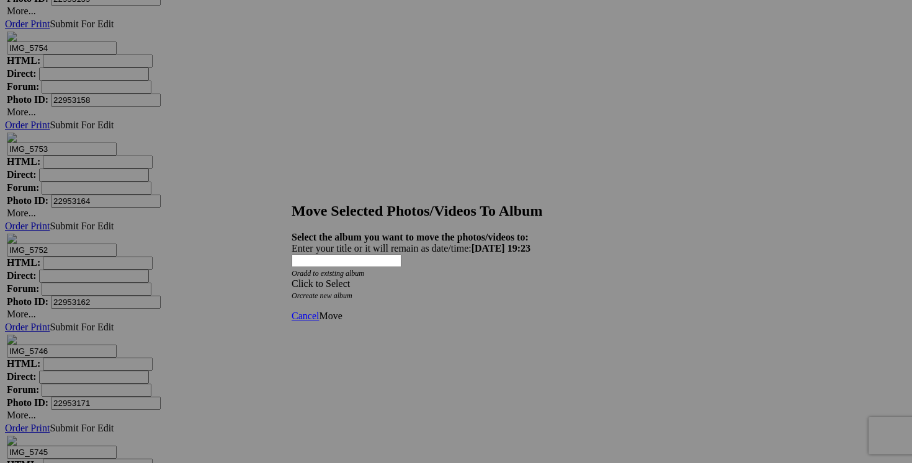
click at [292, 279] on span at bounding box center [292, 284] width 0 height 11
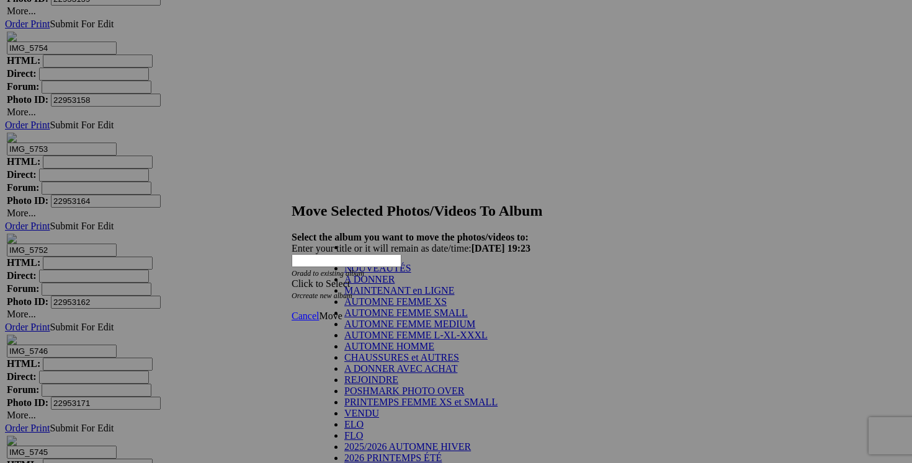
click at [405, 274] on link "NOUVEAUTÉS" at bounding box center [377, 268] width 67 height 11
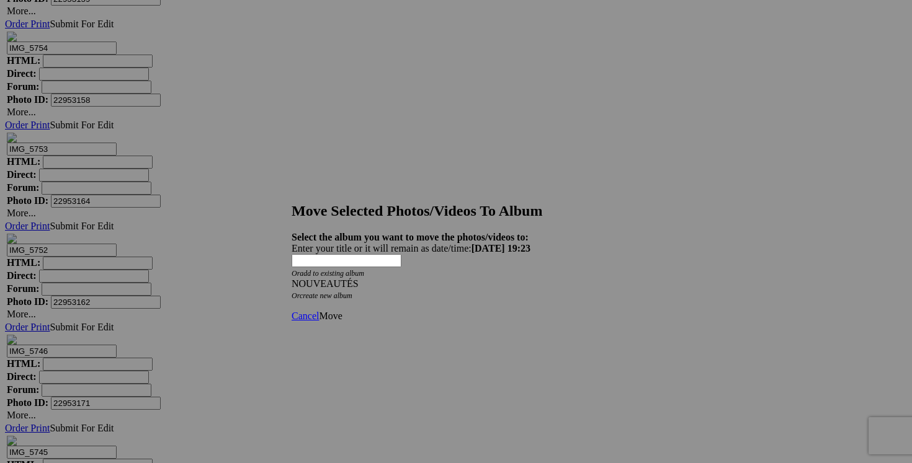
click at [342, 311] on link "Move" at bounding box center [330, 316] width 23 height 11
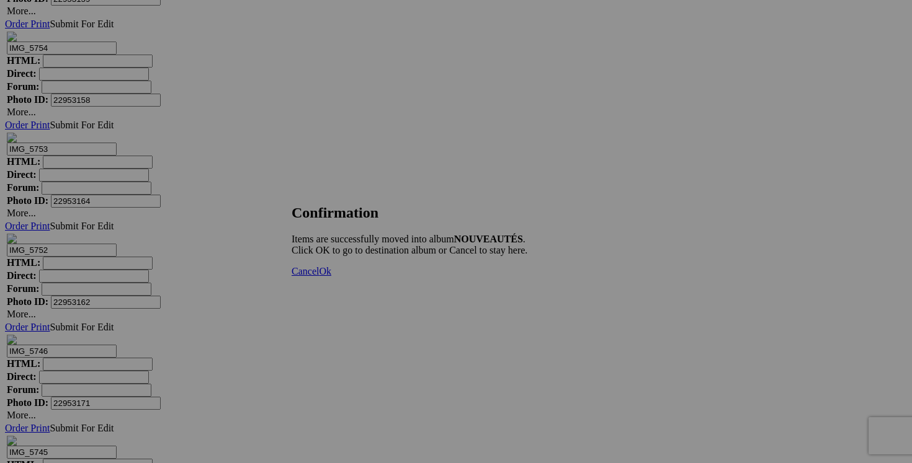
click at [319, 277] on span "Cancel" at bounding box center [305, 271] width 27 height 11
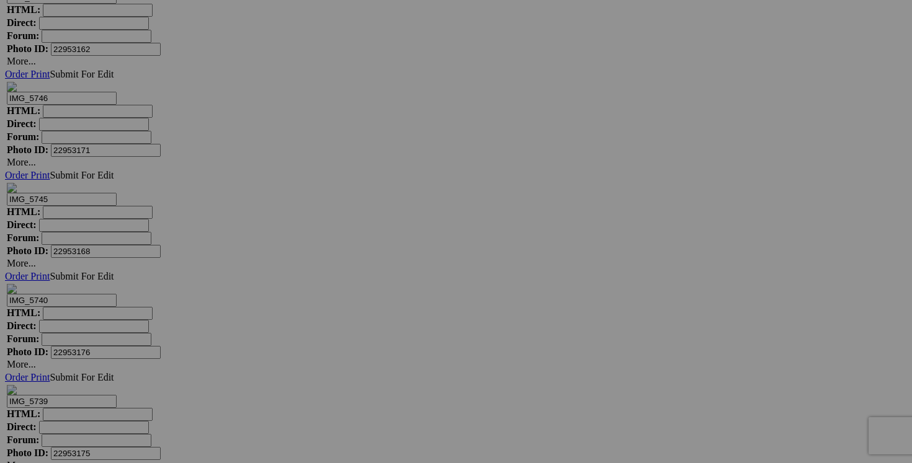
scroll to position [4999, 0]
drag, startPoint x: 483, startPoint y: 303, endPoint x: 385, endPoint y: 272, distance: 103.0
drag, startPoint x: 446, startPoint y: 303, endPoint x: 387, endPoint y: 299, distance: 59.7
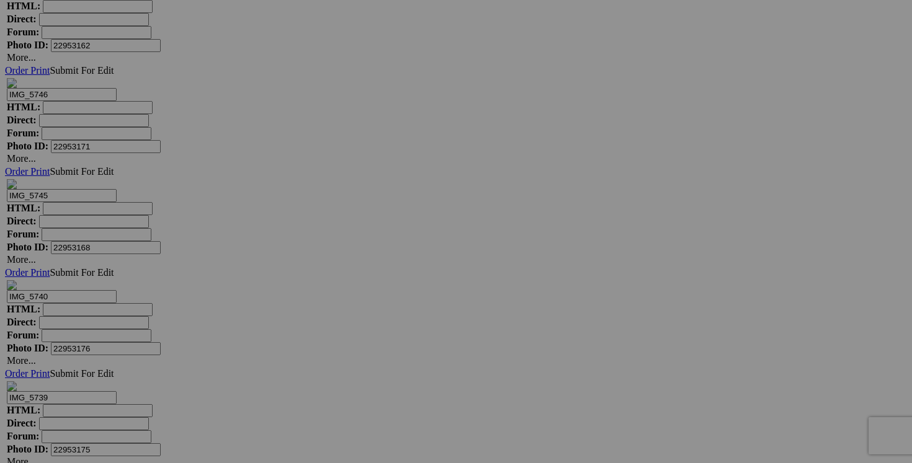
type input "blouse REITMANS medium 15$(comme neuf)"
drag, startPoint x: 370, startPoint y: 306, endPoint x: 272, endPoint y: 302, distance: 98.2
paste input "blouse REITMANS medium"
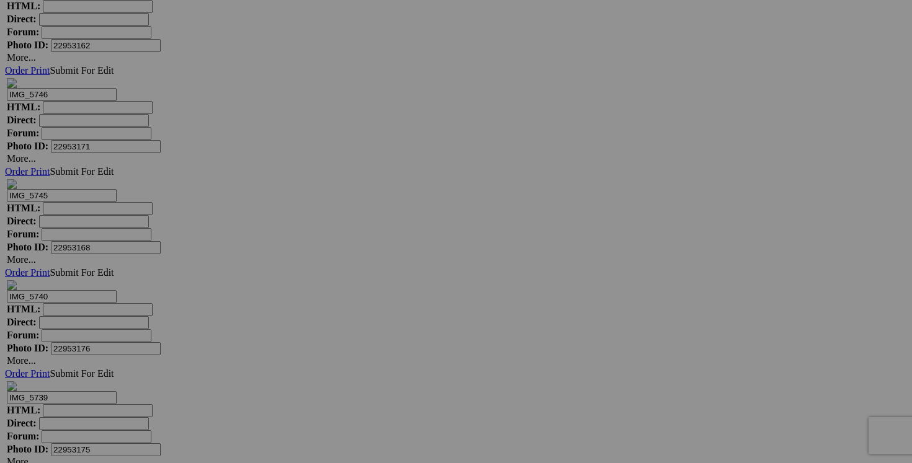
type input "blouse REITMANS medium"
